Goal: Task Accomplishment & Management: Manage account settings

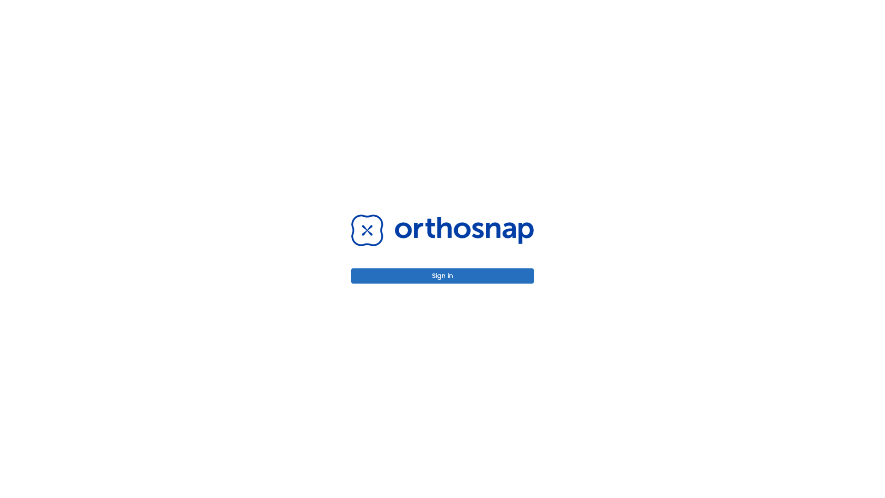
click at [443, 276] on button "Sign in" at bounding box center [442, 275] width 183 height 15
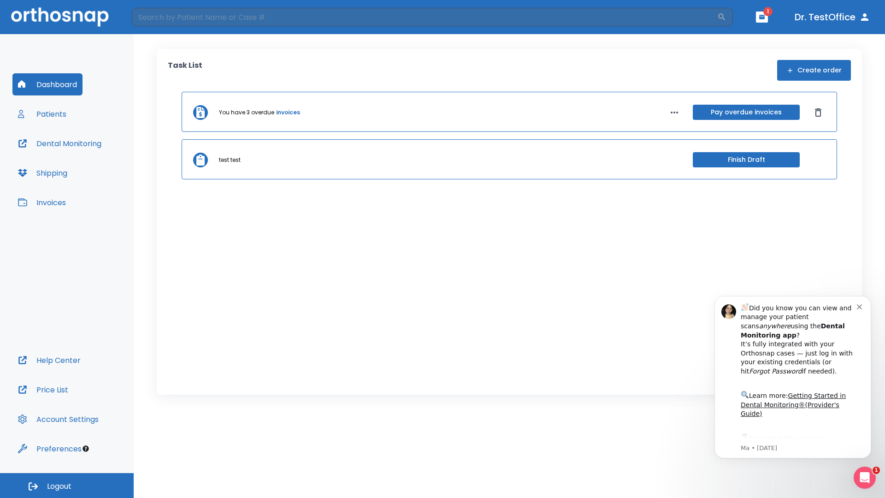
click at [67, 485] on span "Logout" at bounding box center [59, 486] width 24 height 10
